Goal: Transaction & Acquisition: Purchase product/service

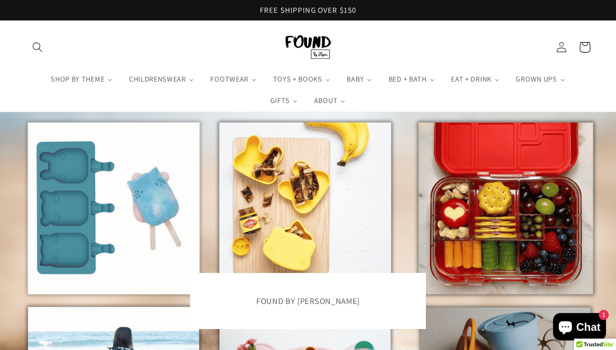
click at [37, 58] on header "SHOP BY THEME Rabbits + Bunnies Bears Tigers + Cats Beach + Picnics Baby Shower…" at bounding box center [308, 66] width 616 height 91
click at [580, 40] on icon at bounding box center [584, 47] width 25 height 25
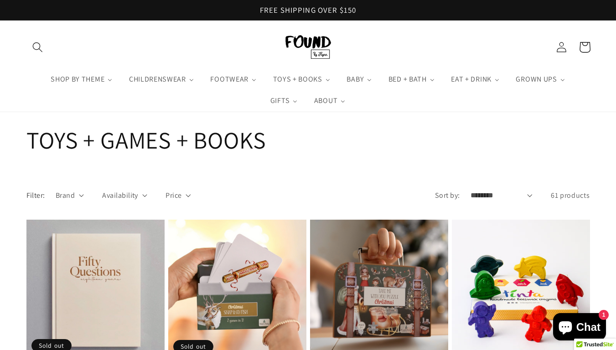
click at [37, 58] on header "SHOP BY THEME Rabbits + Bunnies Bears Tigers + Cats Beach + Picnics Baby Shower…" at bounding box center [308, 66] width 616 height 91
click at [580, 40] on icon at bounding box center [584, 47] width 25 height 25
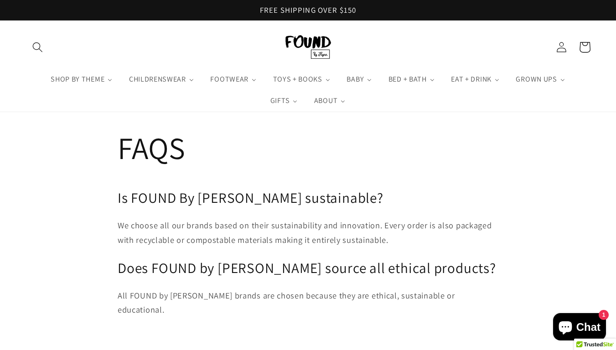
click at [37, 58] on header "SHOP BY THEME Rabbits + Bunnies Bears Tigers + Cats Beach + Picnics Baby Shower…" at bounding box center [308, 66] width 616 height 91
click at [580, 40] on icon at bounding box center [584, 47] width 25 height 25
